Goal: Obtain resource: Obtain resource

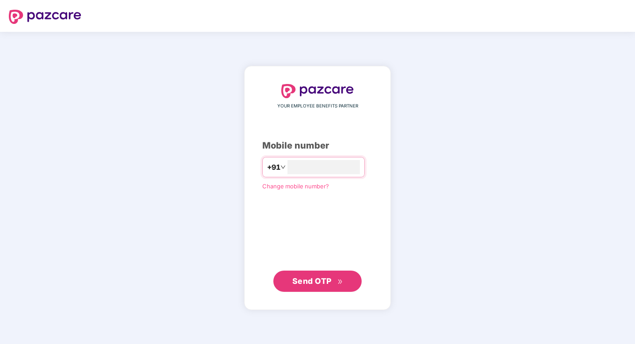
type input "**********"
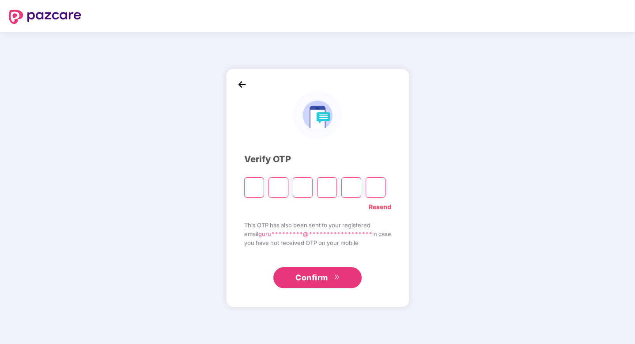
type input "*"
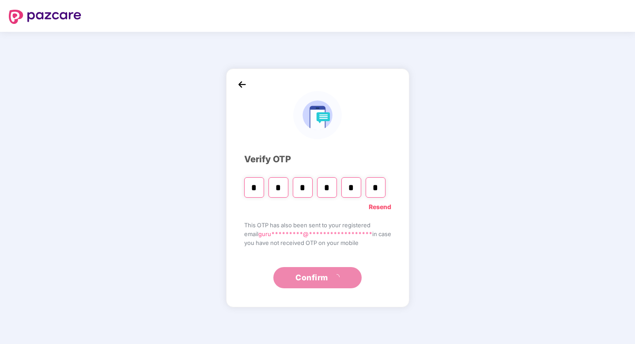
type input "*"
click at [328, 278] on span "Confirm" at bounding box center [311, 277] width 33 height 12
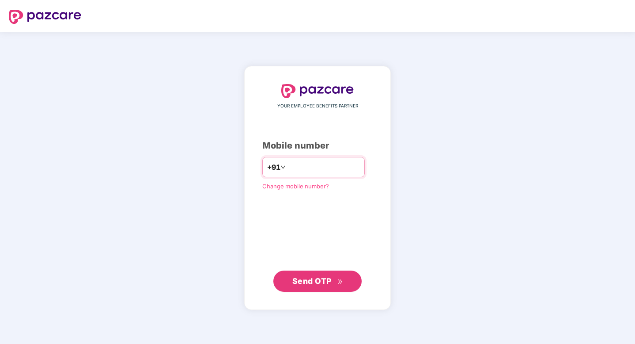
click at [338, 177] on div "+91" at bounding box center [313, 167] width 102 height 20
click at [340, 173] on input "number" at bounding box center [323, 167] width 72 height 14
type input "**********"
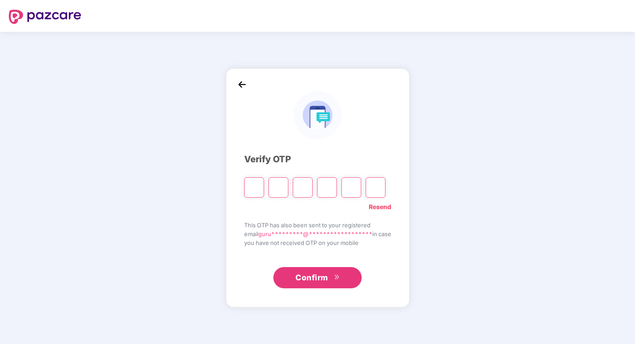
type input "*"
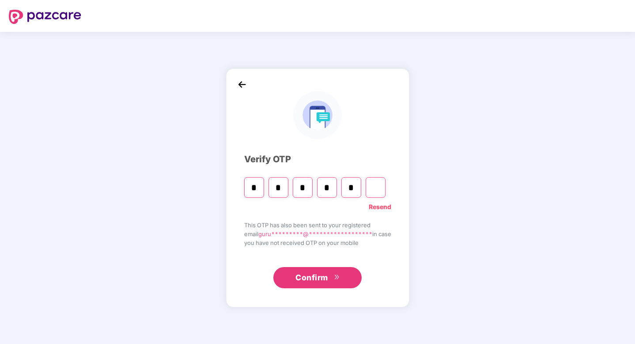
type input "*"
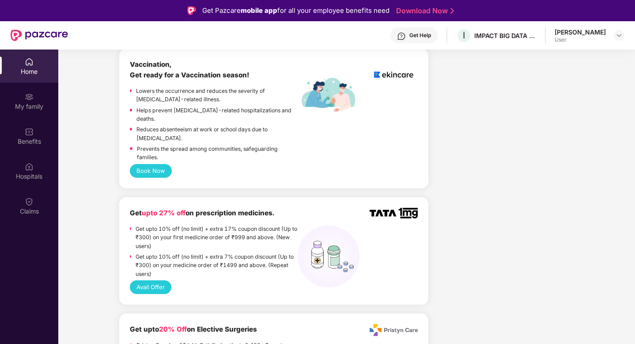
scroll to position [653, 0]
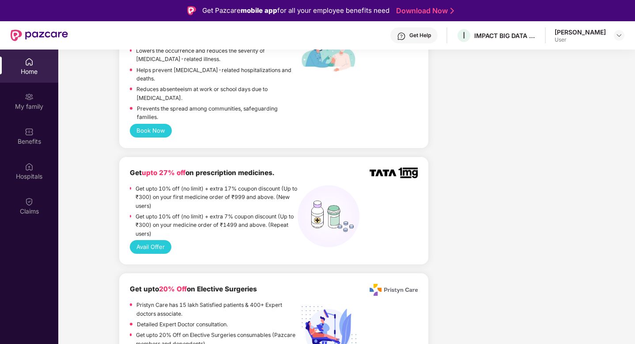
click at [251, 212] on p "Get upto 10% off (no limit) + extra 7% coupon discount (Up to ₹300) on your med…" at bounding box center [217, 225] width 162 height 26
click at [252, 212] on p "Get upto 10% off (no limit) + extra 7% coupon discount (Up to ₹300) on your med…" at bounding box center [217, 225] width 162 height 26
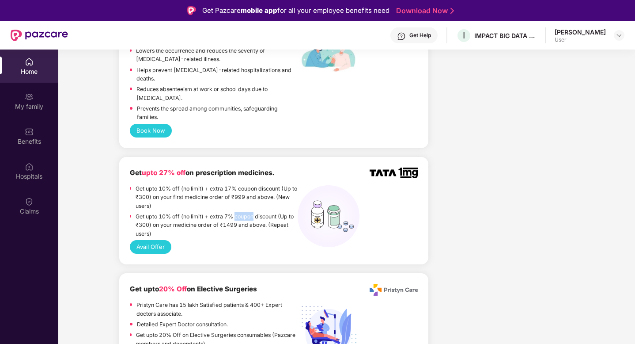
click at [252, 212] on p "Get upto 10% off (no limit) + extra 7% coupon discount (Up to ₹300) on your med…" at bounding box center [217, 225] width 162 height 26
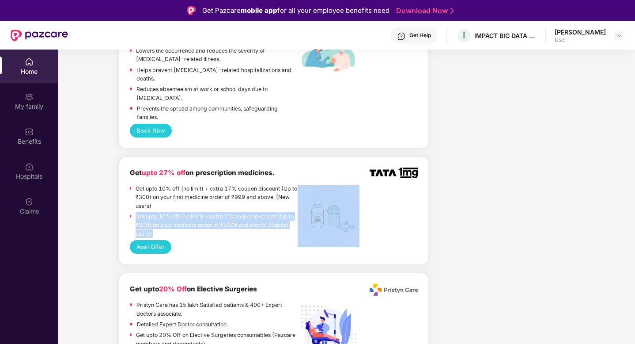
click at [252, 212] on p "Get upto 10% off (no limit) + extra 7% coupon discount (Up to ₹300) on your med…" at bounding box center [217, 225] width 162 height 26
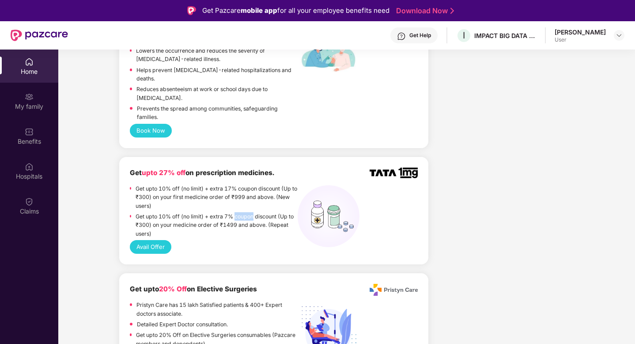
click at [252, 212] on p "Get upto 10% off (no limit) + extra 7% coupon discount (Up to ₹300) on your med…" at bounding box center [217, 225] width 162 height 26
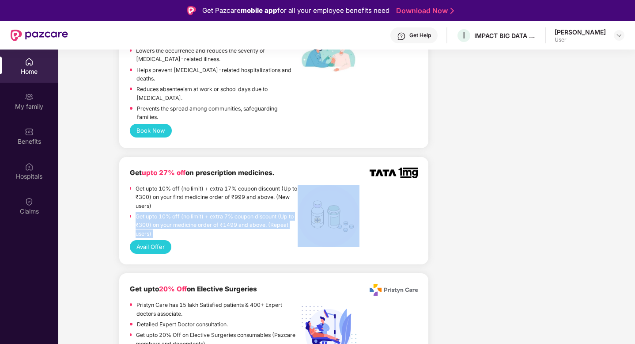
click at [252, 212] on p "Get upto 10% off (no limit) + extra 7% coupon discount (Up to ₹300) on your med…" at bounding box center [217, 225] width 162 height 26
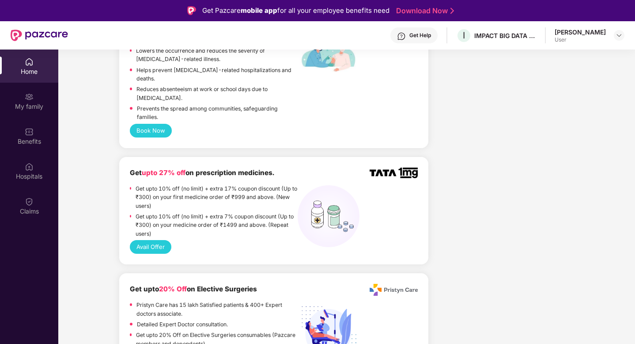
click at [252, 212] on p "Get upto 10% off (no limit) + extra 7% coupon discount (Up to ₹300) on your med…" at bounding box center [217, 225] width 162 height 26
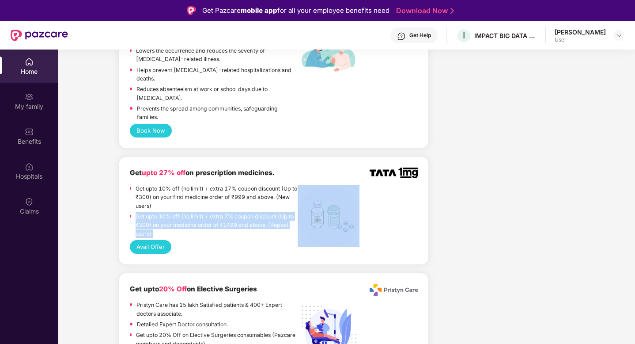
click at [252, 212] on p "Get upto 10% off (no limit) + extra 7% coupon discount (Up to ₹300) on your med…" at bounding box center [217, 225] width 162 height 26
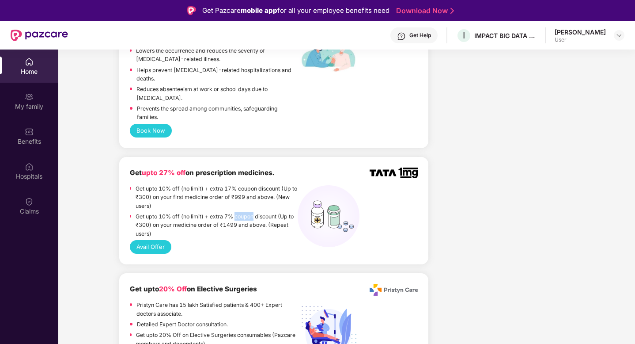
click at [252, 212] on p "Get upto 10% off (no limit) + extra 7% coupon discount (Up to ₹300) on your med…" at bounding box center [217, 225] width 162 height 26
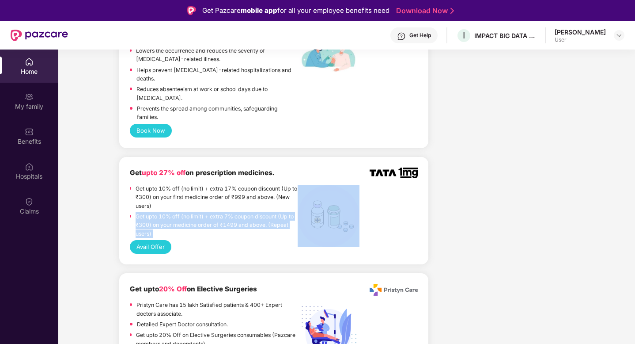
click at [252, 212] on p "Get upto 10% off (no limit) + extra 7% coupon discount (Up to ₹300) on your med…" at bounding box center [217, 225] width 162 height 26
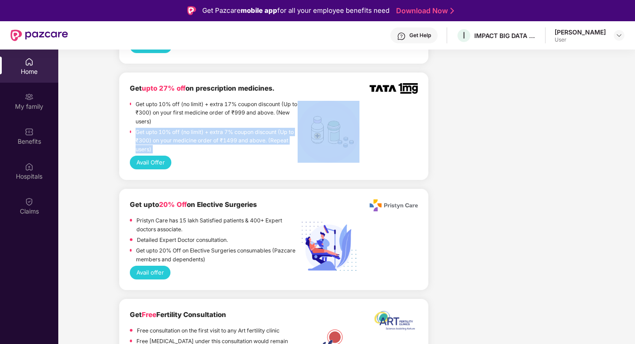
scroll to position [738, 0]
click at [156, 155] on button "Avail Offer" at bounding box center [151, 162] width 42 height 14
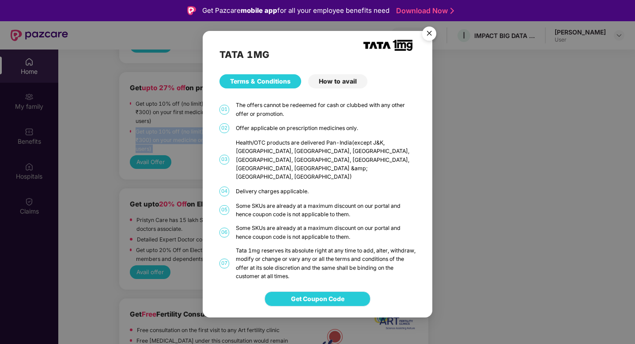
click at [303, 294] on span "Get Coupon Code" at bounding box center [317, 299] width 53 height 10
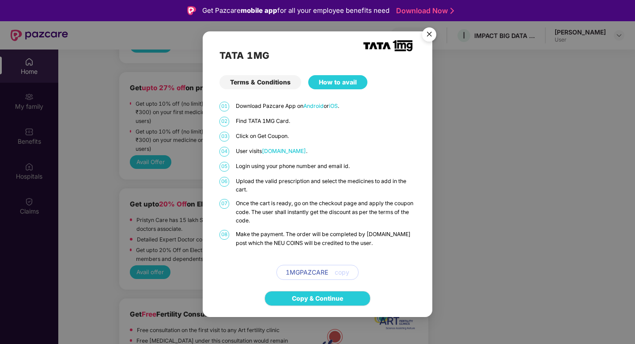
click at [321, 275] on span "1MGPAZCARE" at bounding box center [307, 272] width 42 height 10
click at [350, 274] on div "1MGPAZCARE copy" at bounding box center [317, 272] width 82 height 15
click at [433, 37] on img "Close" at bounding box center [429, 35] width 25 height 25
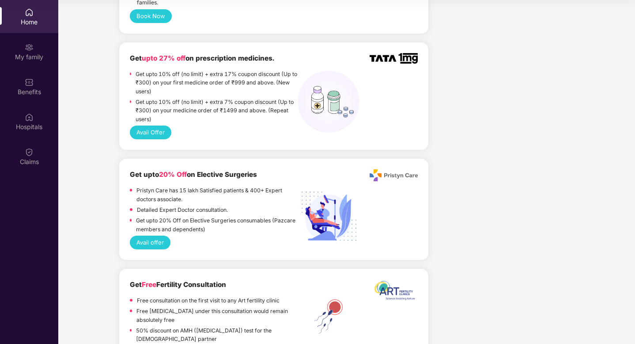
scroll to position [748, 0]
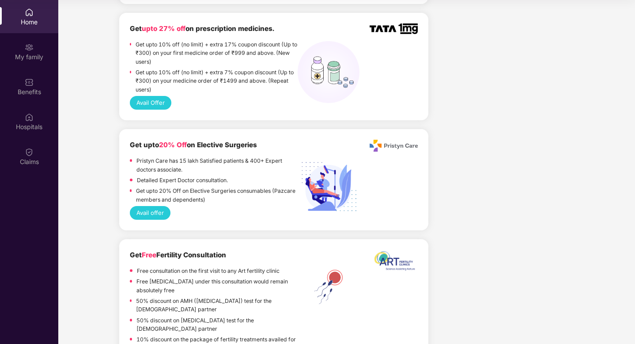
click at [151, 96] on button "Avail Offer" at bounding box center [151, 103] width 42 height 14
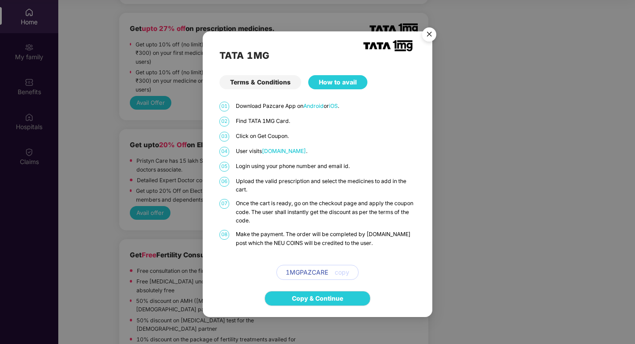
click at [343, 274] on span "copy" at bounding box center [342, 272] width 15 height 10
click at [344, 274] on span "copy" at bounding box center [342, 272] width 15 height 10
click at [328, 271] on button "copy" at bounding box center [338, 272] width 21 height 14
click at [344, 273] on span "copy" at bounding box center [342, 272] width 15 height 10
